Goal: Obtain resource: Obtain resource

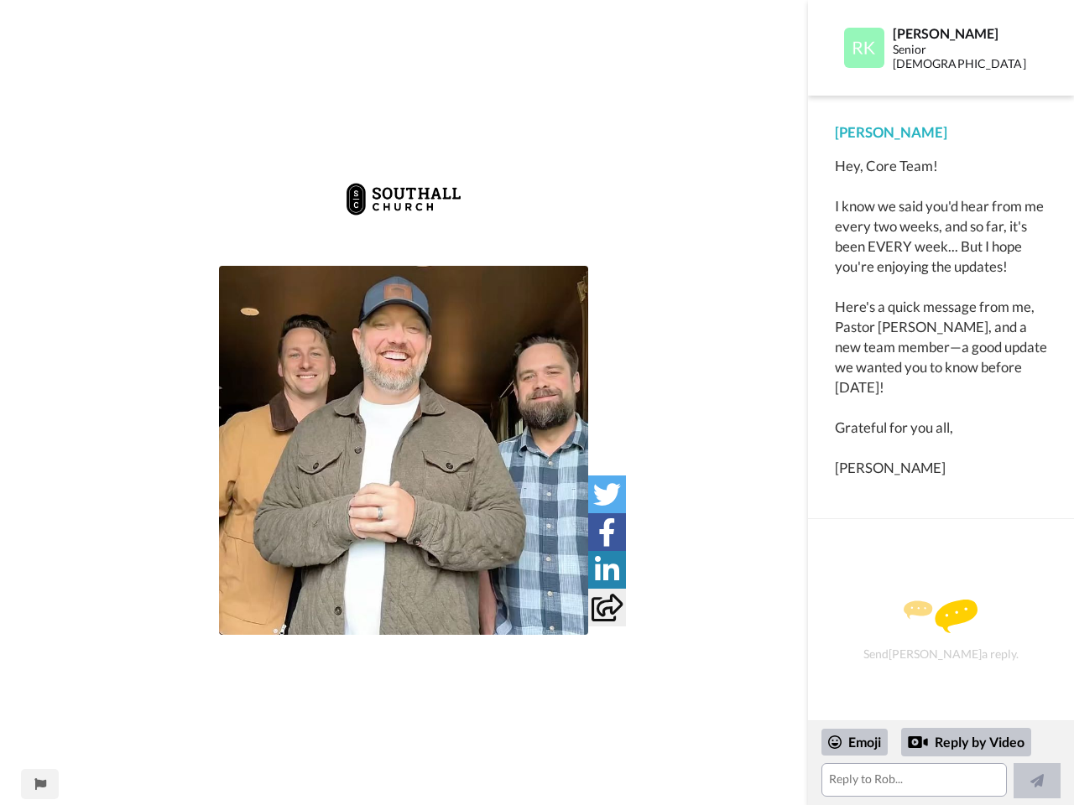
click at [403, 216] on img at bounding box center [403, 199] width 119 height 67
click at [403, 450] on img at bounding box center [403, 450] width 369 height 369
click at [606, 494] on icon at bounding box center [607, 495] width 28 height 28
click at [606, 532] on icon at bounding box center [607, 532] width 18 height 28
click at [606, 570] on icon at bounding box center [607, 570] width 24 height 28
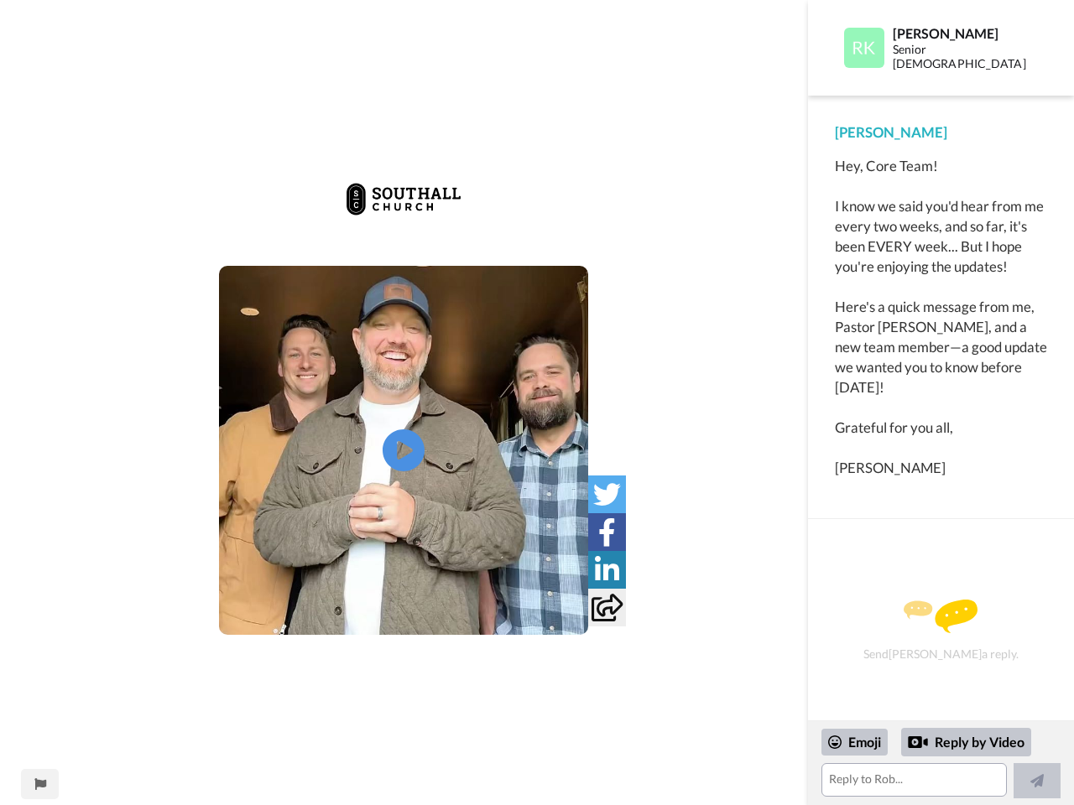
click at [606, 607] on icon at bounding box center [606, 608] width 31 height 28
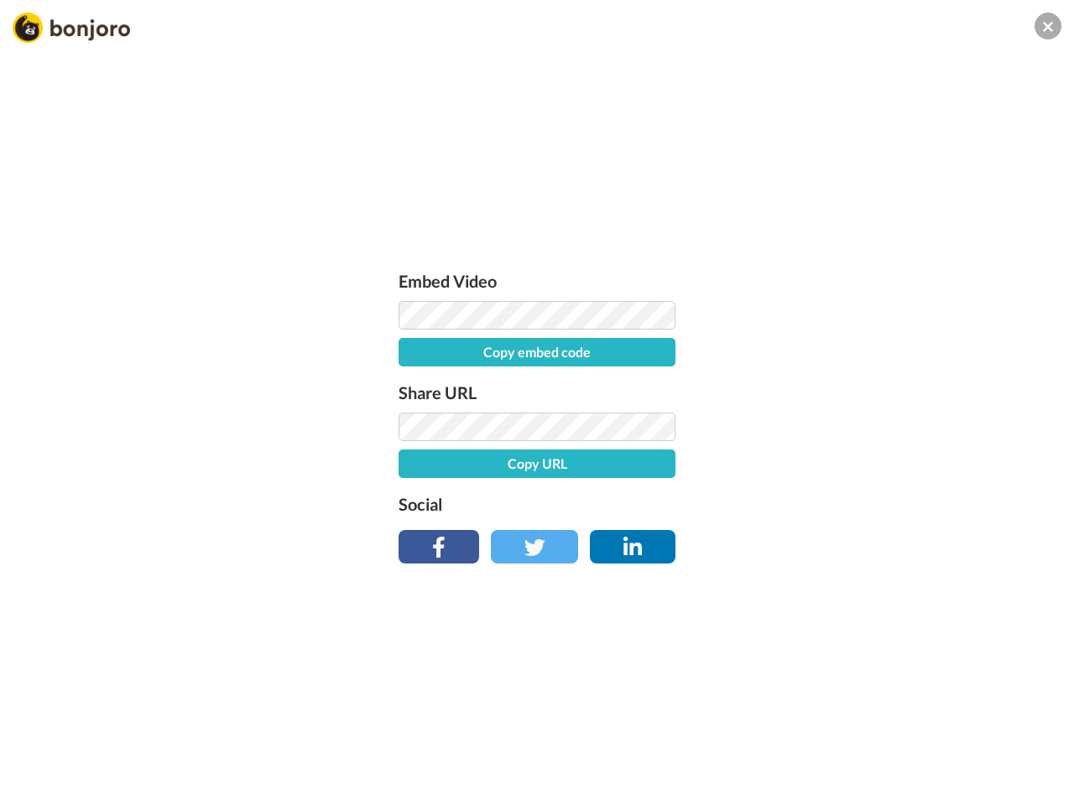
click at [39, 784] on div "Embed Video Copy embed code Share URL Copy URL Social" at bounding box center [537, 493] width 1074 height 805
click at [940, 763] on div "Embed Video Copy embed code Share URL Copy URL Social" at bounding box center [537, 493] width 1074 height 805
click at [855, 742] on div "Embed Video Copy embed code Share URL Copy URL Social" at bounding box center [537, 493] width 1074 height 805
click at [966, 742] on div "Embed Video Copy embed code Share URL Copy URL Social" at bounding box center [537, 493] width 1074 height 805
